Goal: Task Accomplishment & Management: Manage account settings

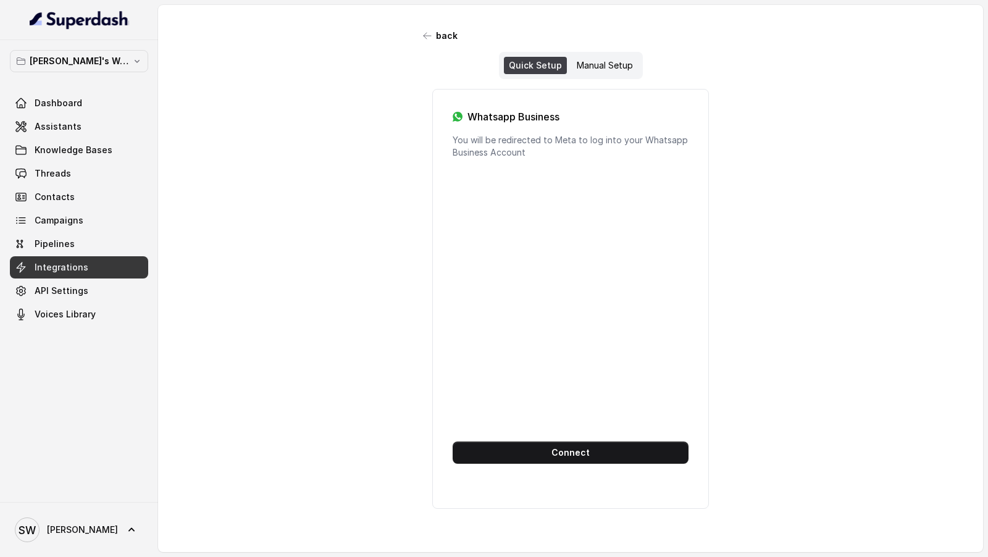
click at [67, 522] on span "SW Shreyas" at bounding box center [66, 529] width 103 height 25
click at [84, 493] on div "Logout" at bounding box center [78, 493] width 105 height 15
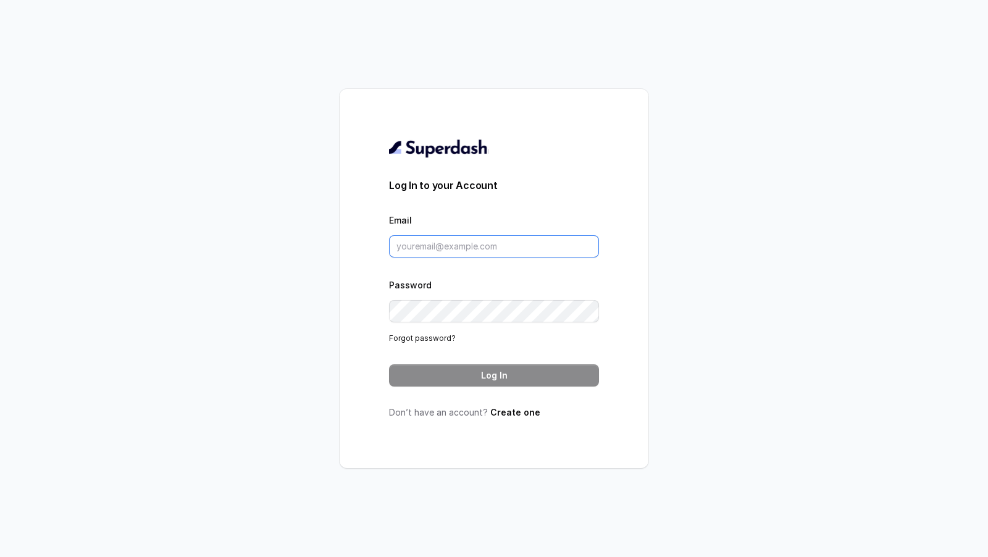
type input "puneetsaluja.mktg@mrvpl.in"
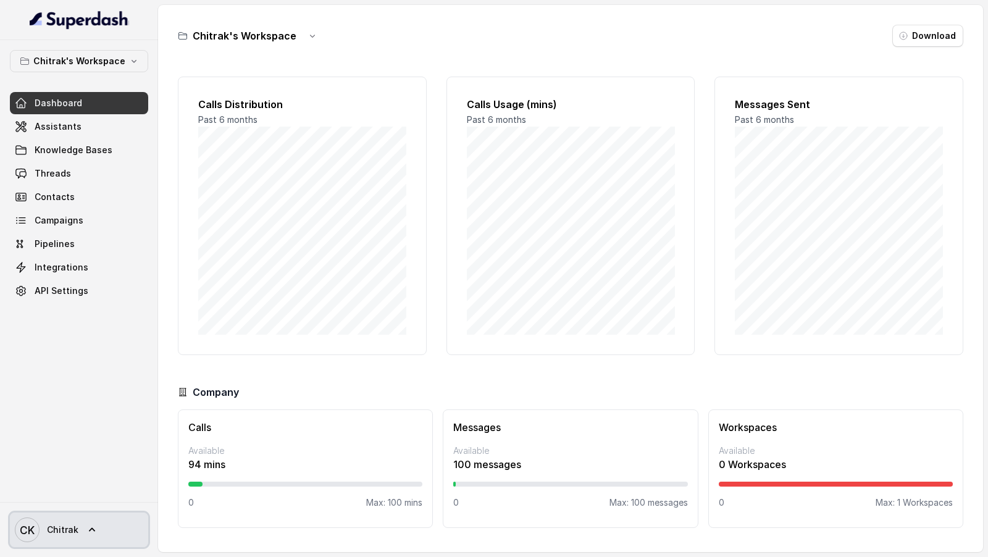
click at [59, 278] on link "CK Chitrak" at bounding box center [79, 529] width 138 height 35
click at [94, 278] on nav "Chitrak's Workspace Dashboard Assistants Knowledge Bases Threads Contacts Campa…" at bounding box center [79, 278] width 158 height 557
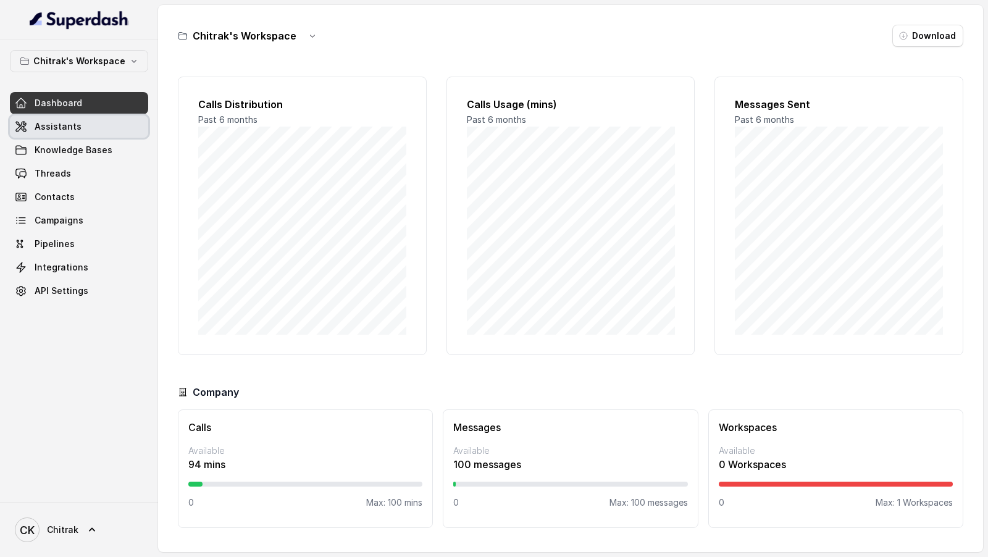
click at [52, 119] on link "Assistants" at bounding box center [79, 126] width 138 height 22
